Goal: Task Accomplishment & Management: Manage account settings

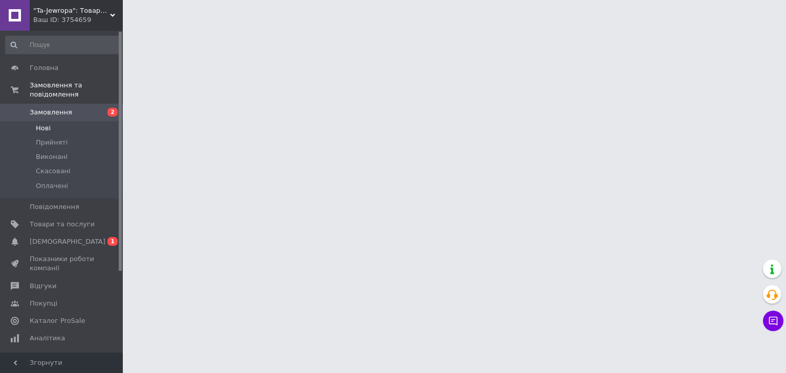
click at [43, 124] on span "Нові" at bounding box center [43, 128] width 15 height 9
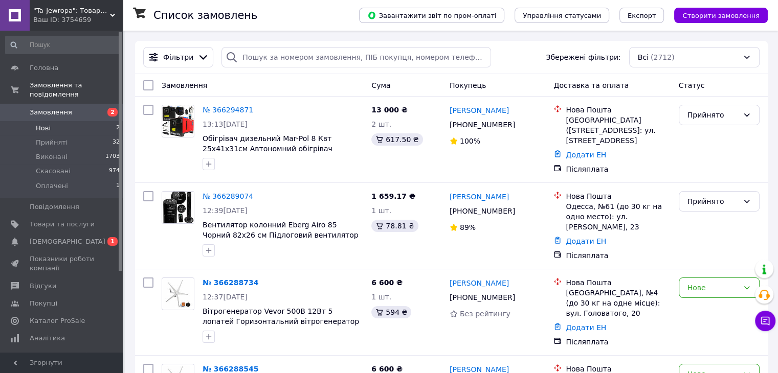
click at [47, 124] on span "Нові" at bounding box center [43, 128] width 15 height 9
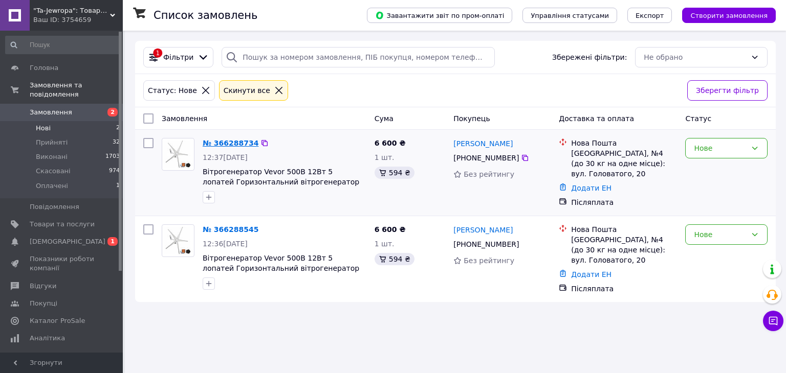
click at [243, 142] on link "№ 366288734" at bounding box center [231, 143] width 56 height 8
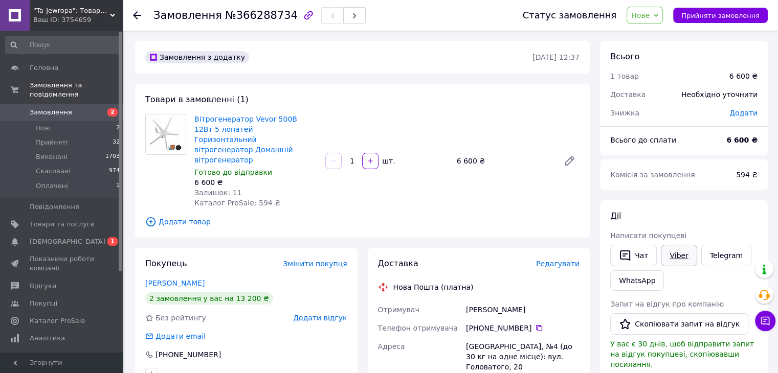
click at [669, 254] on link "Viber" at bounding box center [679, 255] width 36 height 21
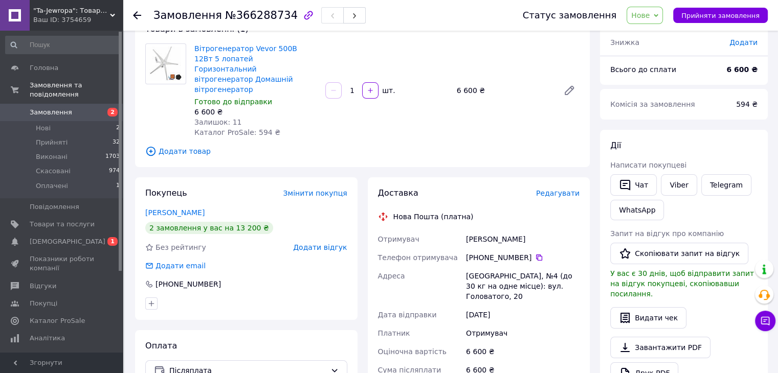
scroll to position [102, 0]
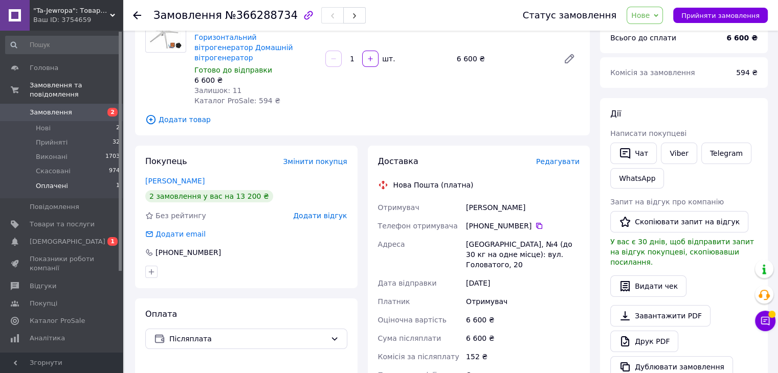
click at [50, 182] on span "Оплачені" at bounding box center [52, 186] width 32 height 9
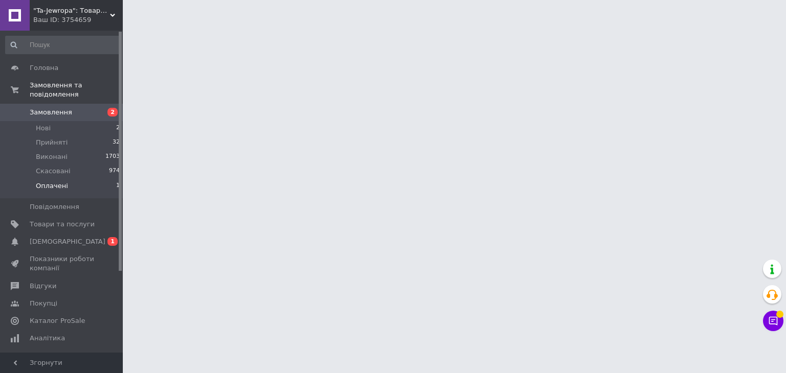
click at [57, 182] on span "Оплачені" at bounding box center [52, 186] width 32 height 9
click at [54, 138] on span "Прийняті" at bounding box center [52, 142] width 32 height 9
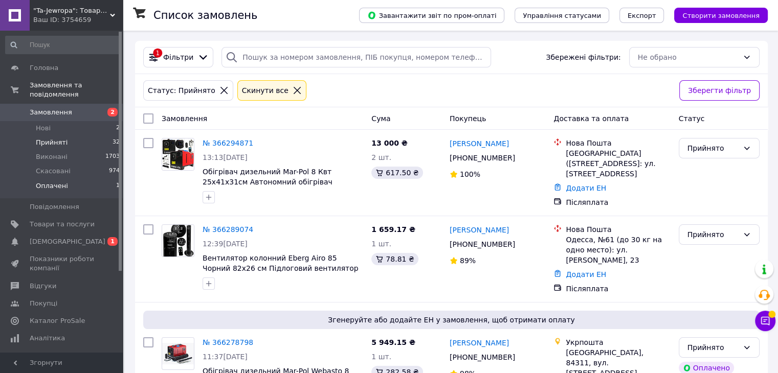
click at [52, 182] on span "Оплачені" at bounding box center [52, 186] width 32 height 9
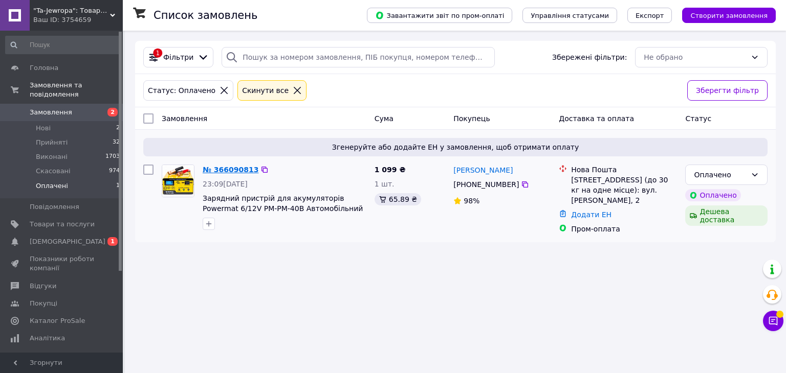
click at [218, 168] on link "№ 366090813" at bounding box center [231, 170] width 56 height 8
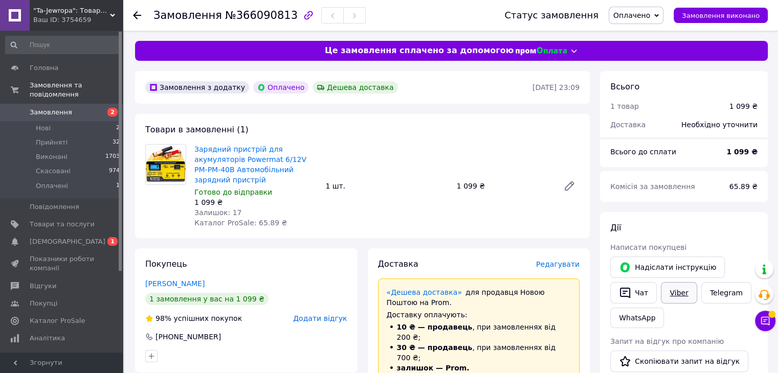
click at [673, 295] on link "Viber" at bounding box center [679, 292] width 36 height 21
click at [41, 237] on span "[DEMOGRAPHIC_DATA]" at bounding box center [68, 241] width 76 height 9
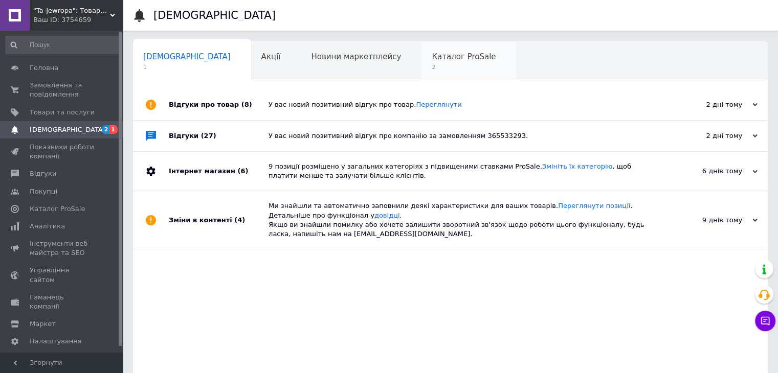
click at [432, 61] on span "Каталог ProSale" at bounding box center [464, 56] width 64 height 9
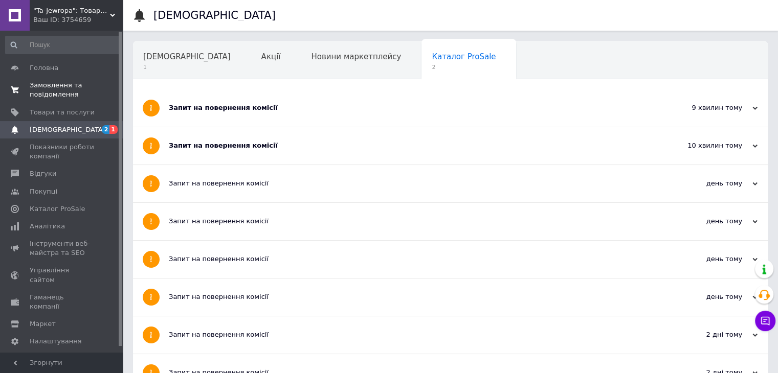
click at [61, 88] on span "Замовлення та повідомлення" at bounding box center [62, 90] width 65 height 18
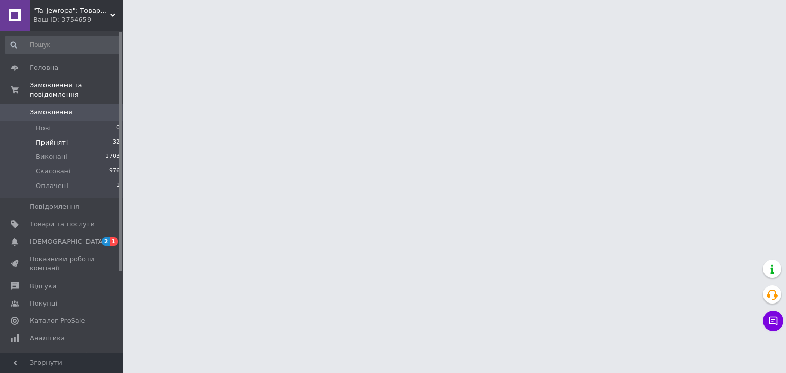
click at [53, 138] on span "Прийняті" at bounding box center [52, 142] width 32 height 9
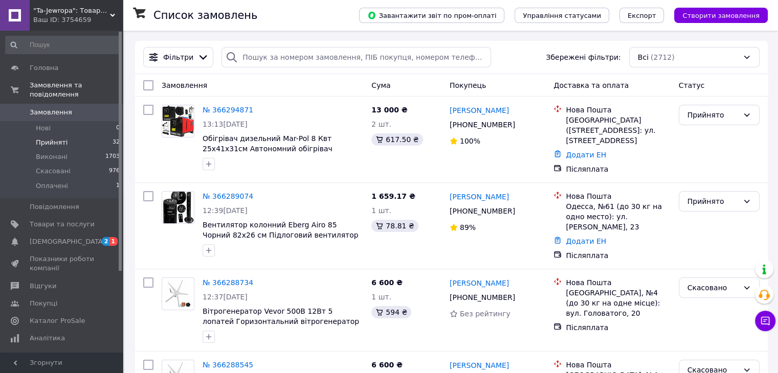
click at [56, 138] on span "Прийняті" at bounding box center [52, 142] width 32 height 9
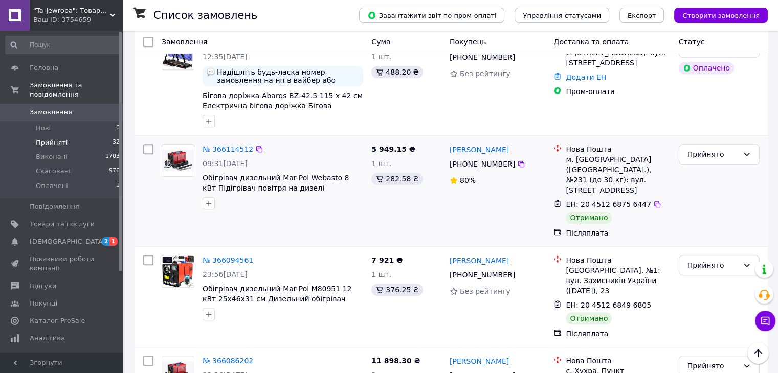
scroll to position [665, 0]
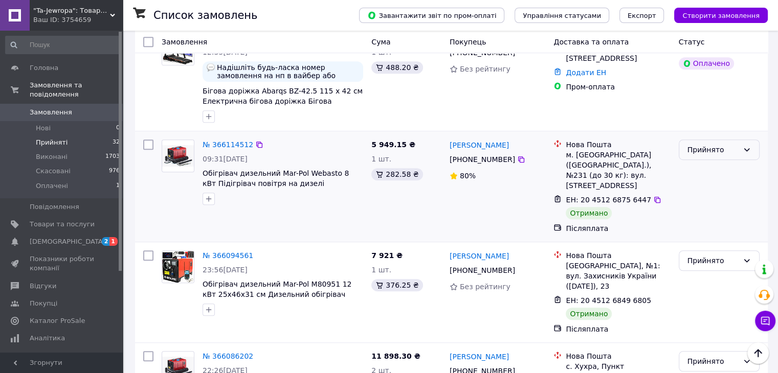
click at [717, 144] on div "Прийнято" at bounding box center [713, 149] width 51 height 11
click at [717, 162] on li "Виконано" at bounding box center [719, 160] width 80 height 18
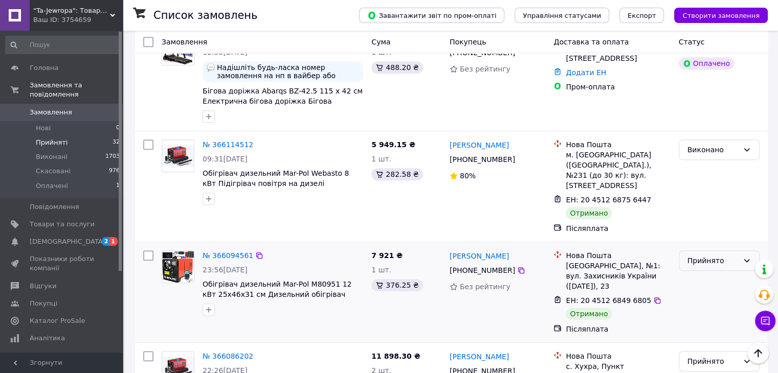
click at [715, 255] on div "Прийнято" at bounding box center [713, 260] width 51 height 11
click at [706, 262] on li "Виконано" at bounding box center [719, 261] width 80 height 18
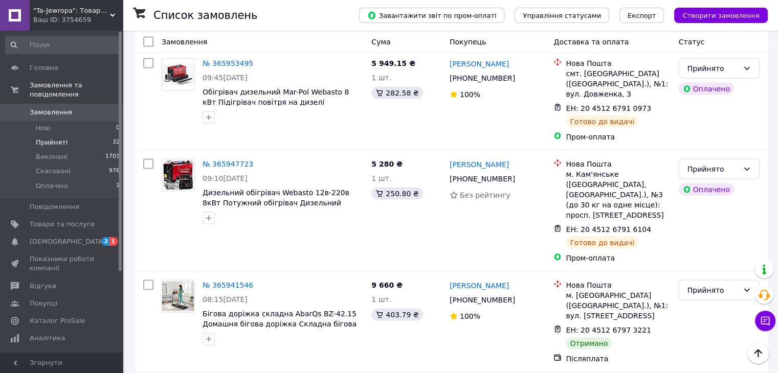
scroll to position [2200, 0]
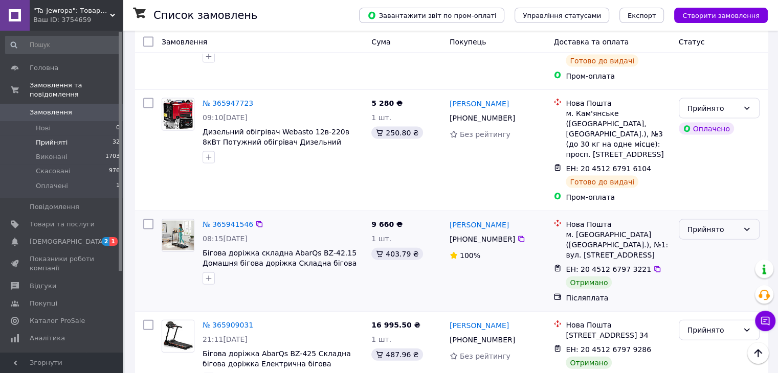
click at [719, 224] on div "Прийнято" at bounding box center [713, 229] width 51 height 11
click at [714, 160] on li "Виконано" at bounding box center [719, 165] width 80 height 18
click at [706, 325] on div "Прийнято" at bounding box center [713, 330] width 51 height 11
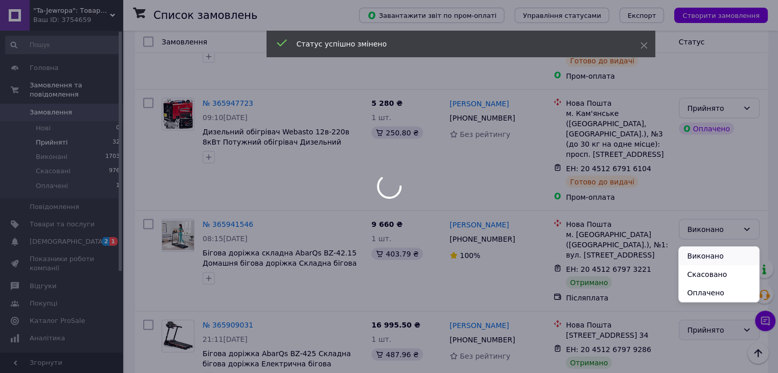
click at [696, 258] on li "Виконано" at bounding box center [719, 256] width 80 height 18
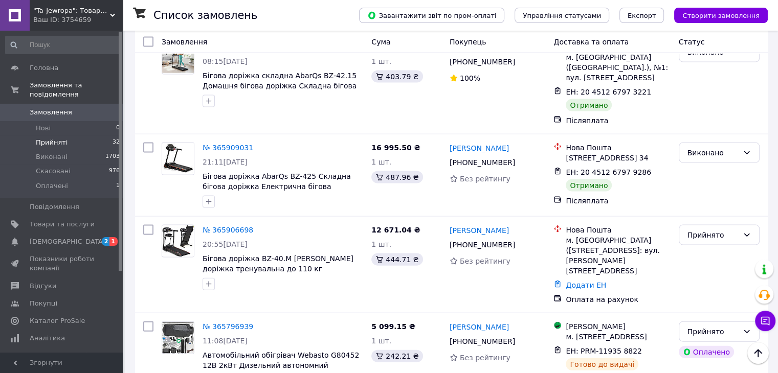
scroll to position [2098, 0]
